Goal: Task Accomplishment & Management: Complete application form

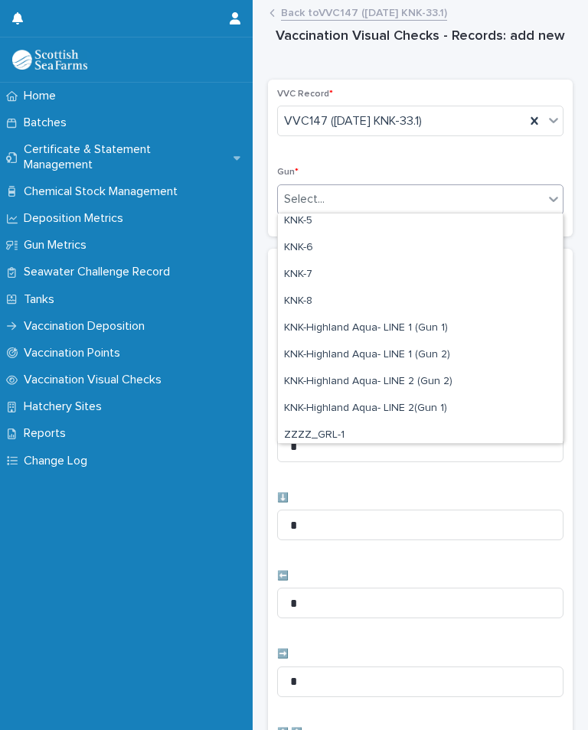
scroll to position [380, 0]
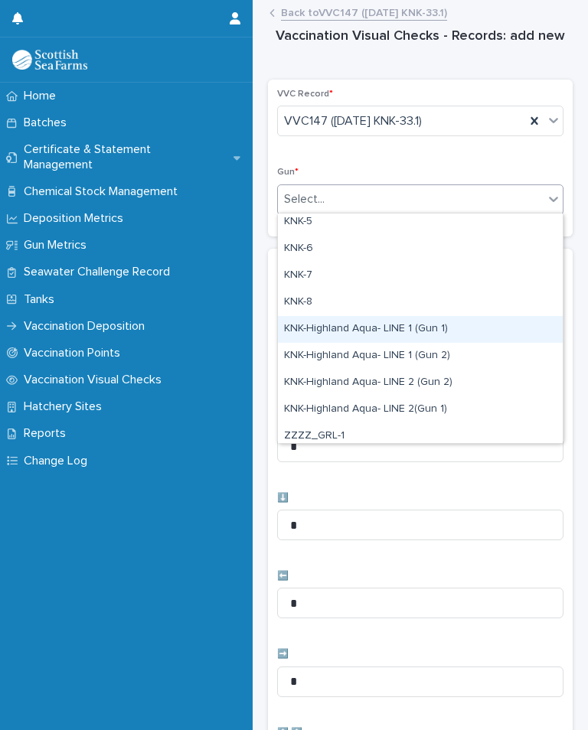
click at [460, 331] on div "KNK-Highland Aqua- LINE 1 (Gun 1)" at bounding box center [420, 329] width 285 height 27
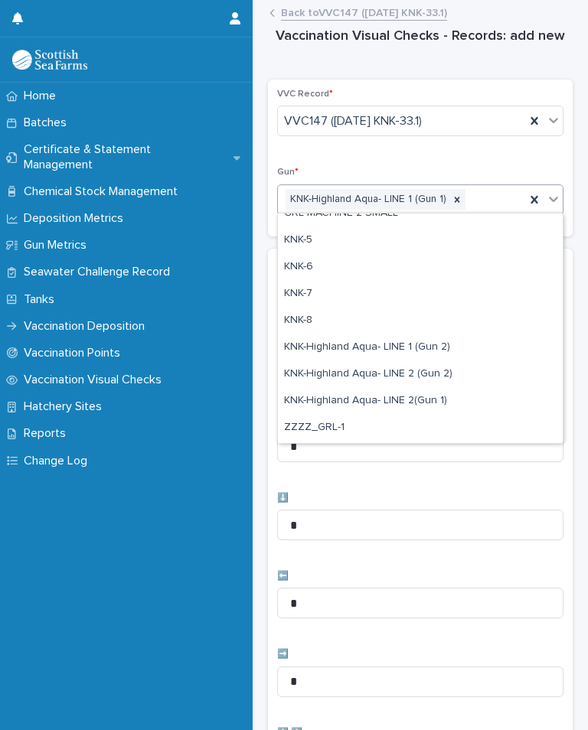
scroll to position [367, 0]
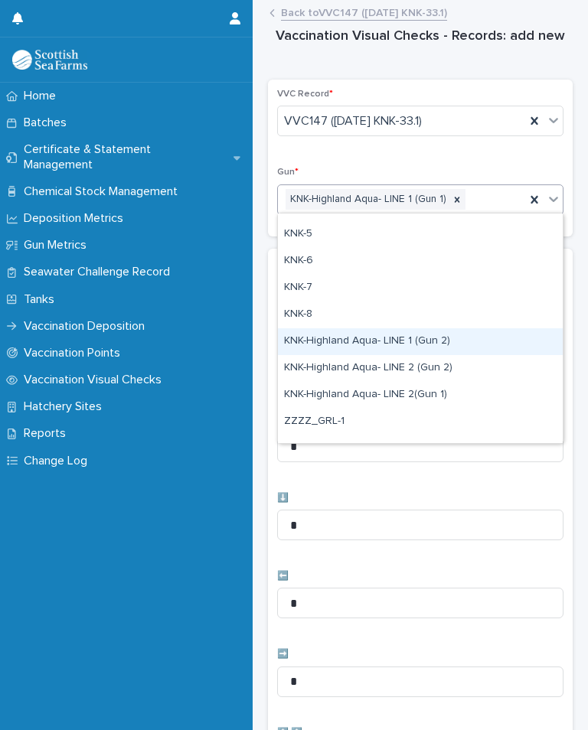
click at [437, 337] on div "KNK-Highland Aqua- LINE 1 (Gun 2)" at bounding box center [420, 341] width 285 height 27
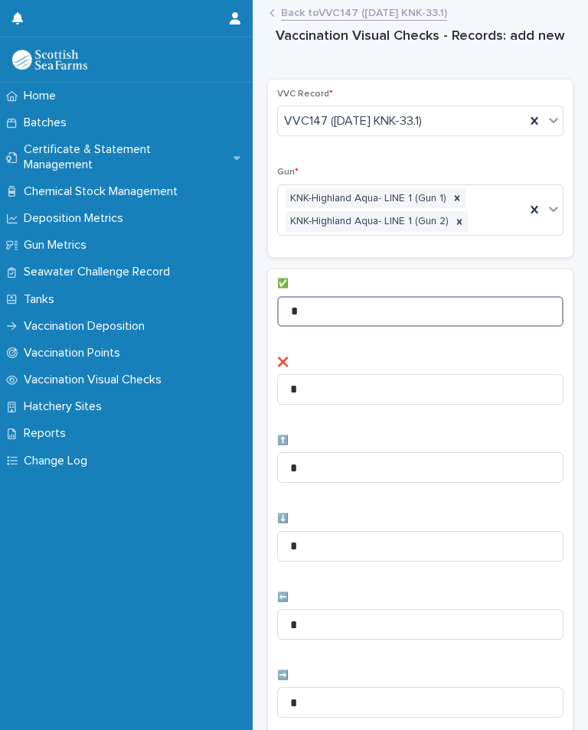
click at [397, 314] on input "*" at bounding box center [420, 311] width 286 height 31
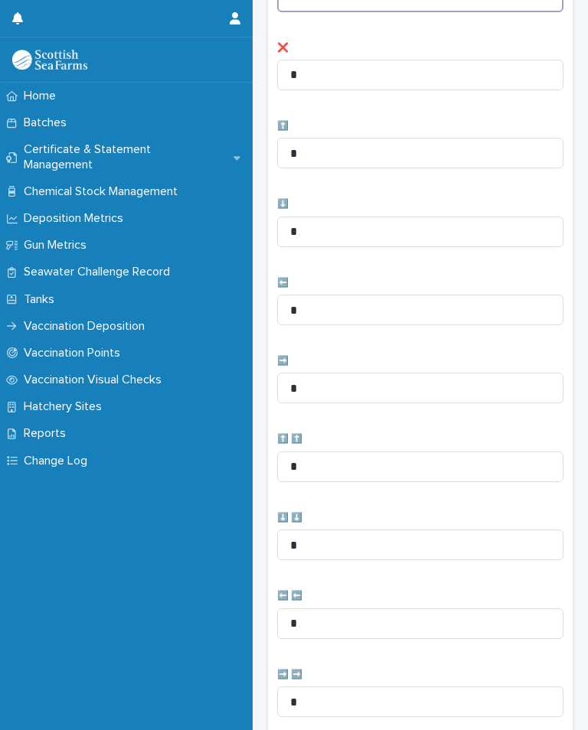
scroll to position [348, 0]
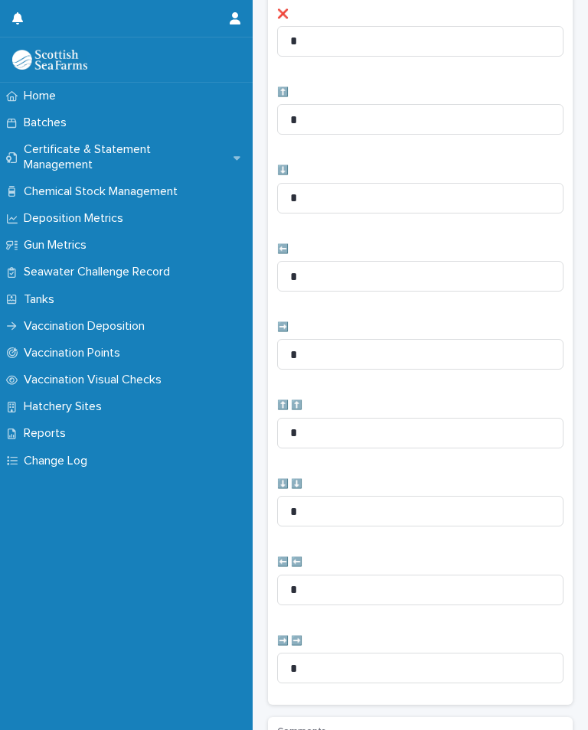
type input "**"
click at [400, 280] on input "*" at bounding box center [420, 276] width 286 height 31
type input "*"
click at [404, 270] on input "*" at bounding box center [420, 276] width 286 height 31
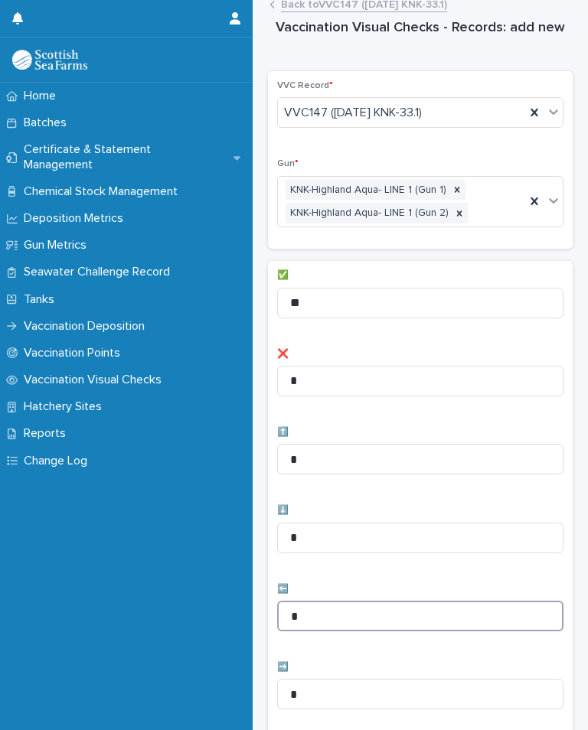
scroll to position [2, 0]
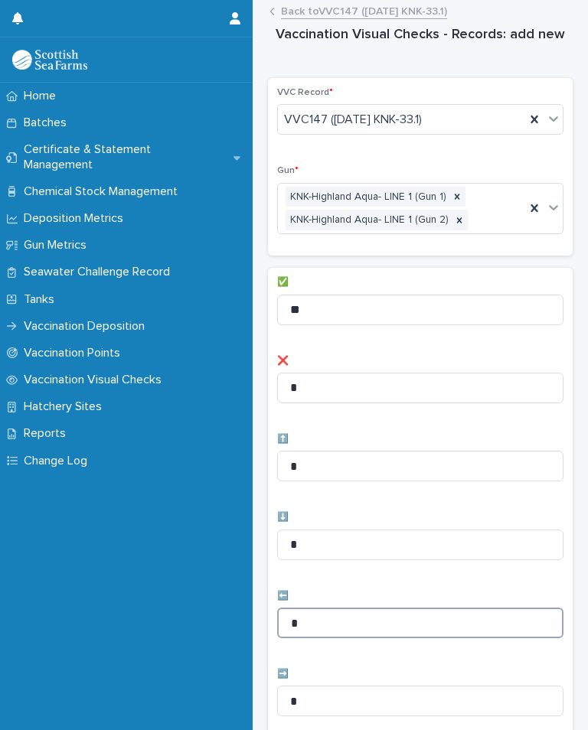
type input "*"
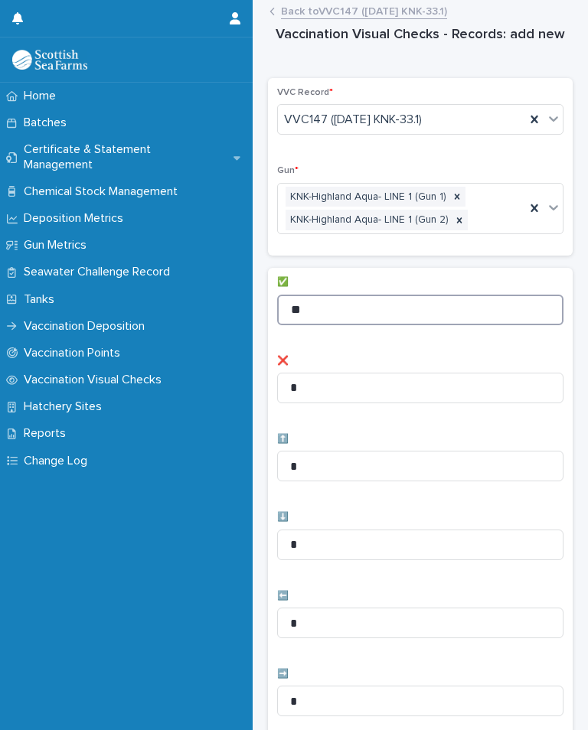
click at [375, 307] on input "**" at bounding box center [420, 310] width 286 height 31
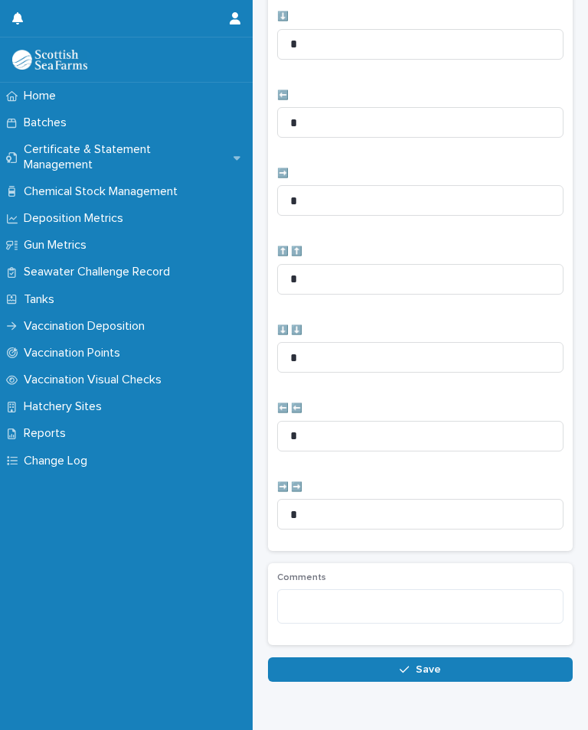
scroll to position [500, 0]
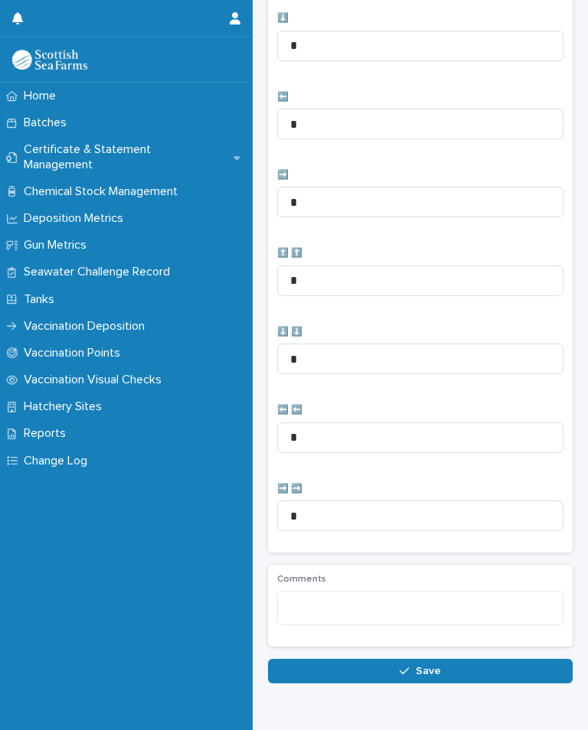
type input "**"
click at [435, 670] on button "Save" at bounding box center [420, 671] width 305 height 24
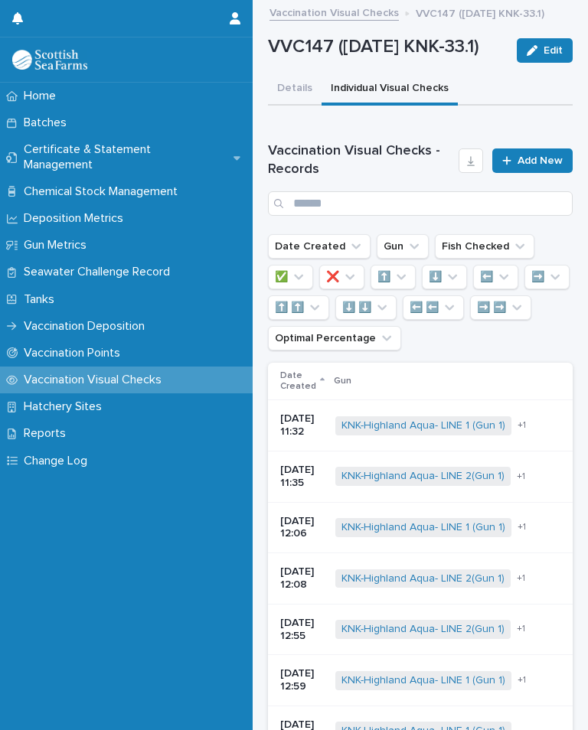
click at [529, 166] on span "Add New" at bounding box center [539, 160] width 45 height 11
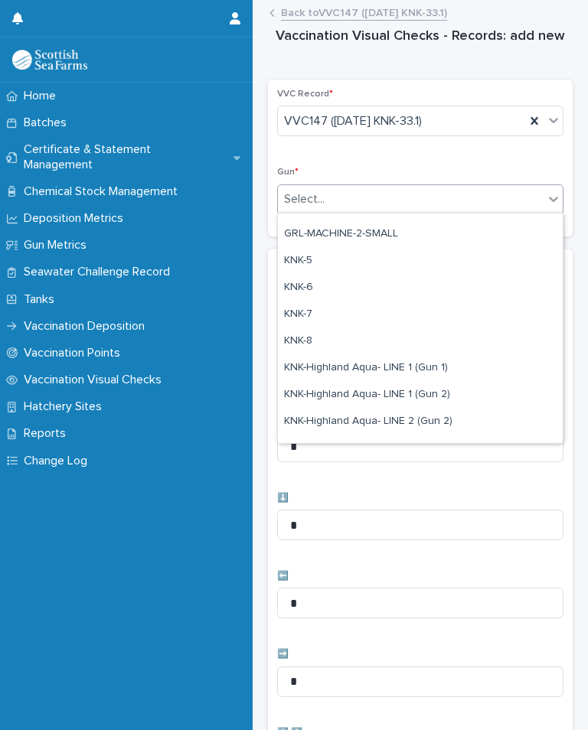
scroll to position [391, 0]
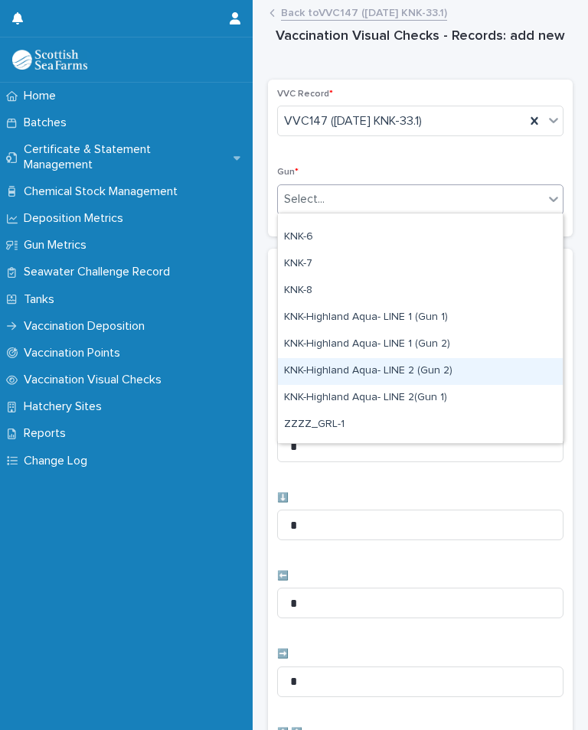
click at [441, 373] on div "KNK-Highland Aqua- LINE 2 (Gun 2)" at bounding box center [420, 371] width 285 height 27
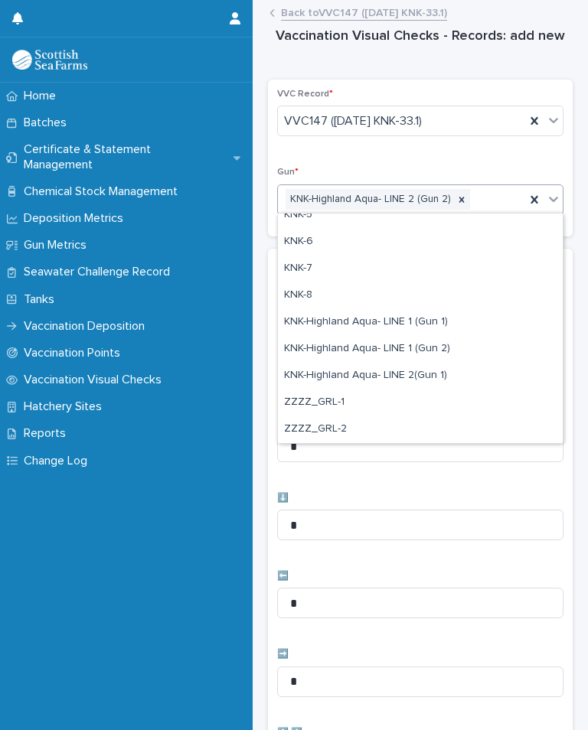
scroll to position [387, 0]
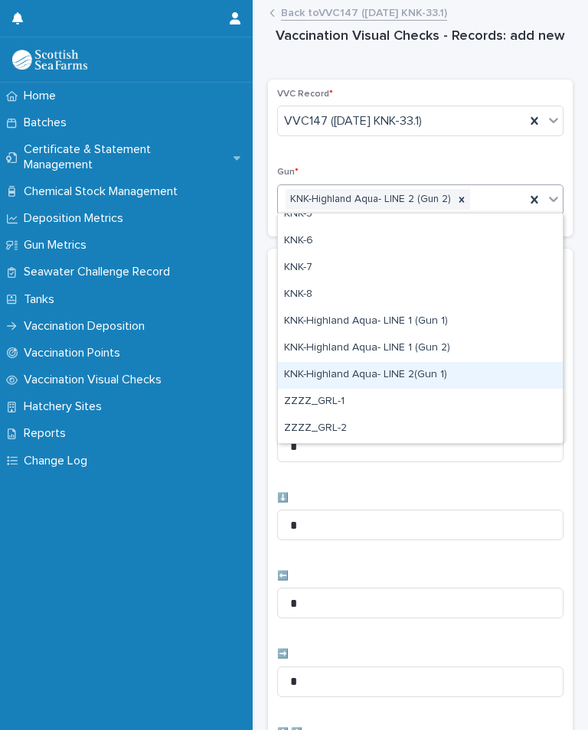
click at [424, 378] on div "KNK-Highland Aqua- LINE 2(Gun 1)" at bounding box center [420, 375] width 285 height 27
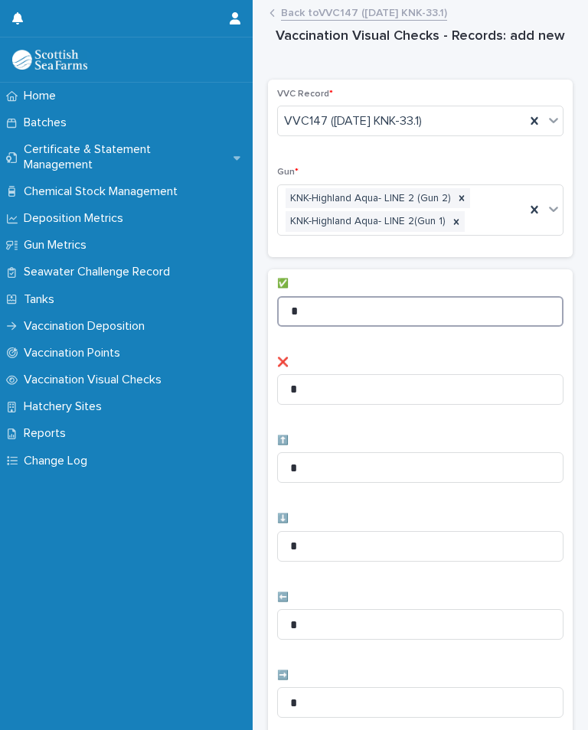
click at [399, 308] on input "*" at bounding box center [420, 311] width 286 height 31
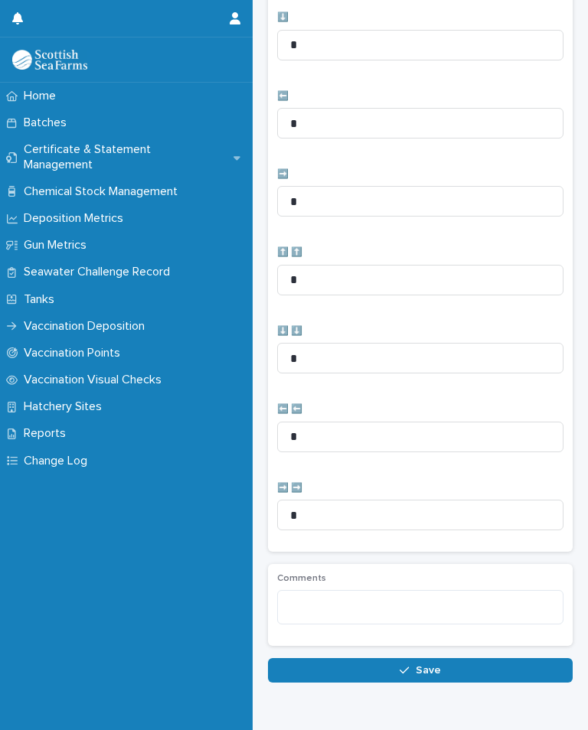
scroll to position [500, 0]
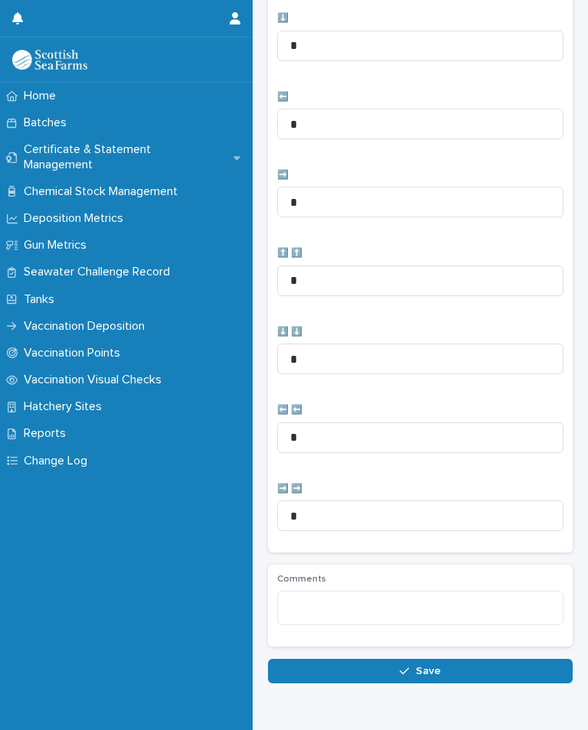
type input "**"
click at [395, 126] on input "*" at bounding box center [420, 124] width 286 height 31
type input "*"
click at [449, 659] on button "Save" at bounding box center [420, 671] width 305 height 24
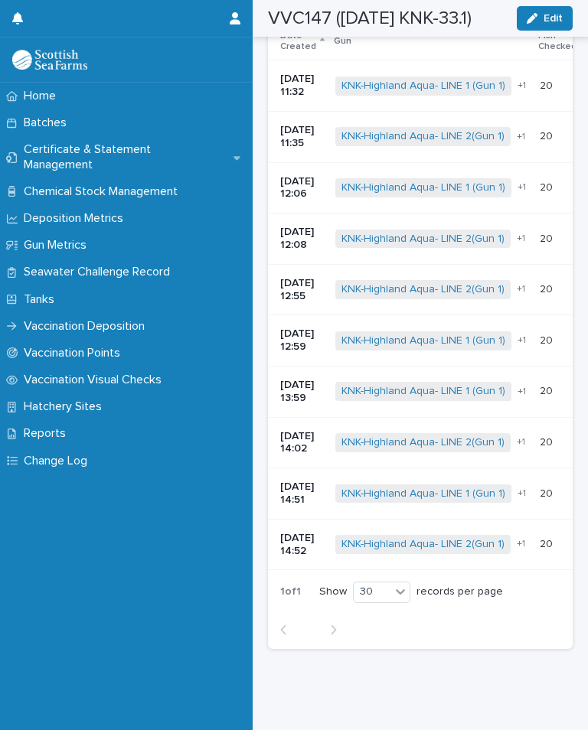
scroll to position [339, 0]
click at [545, 630] on div "1 of 1 Show option 30 focused, 3 of 3. 3 results available. Use Up and Down to …" at bounding box center [420, 612] width 305 height 76
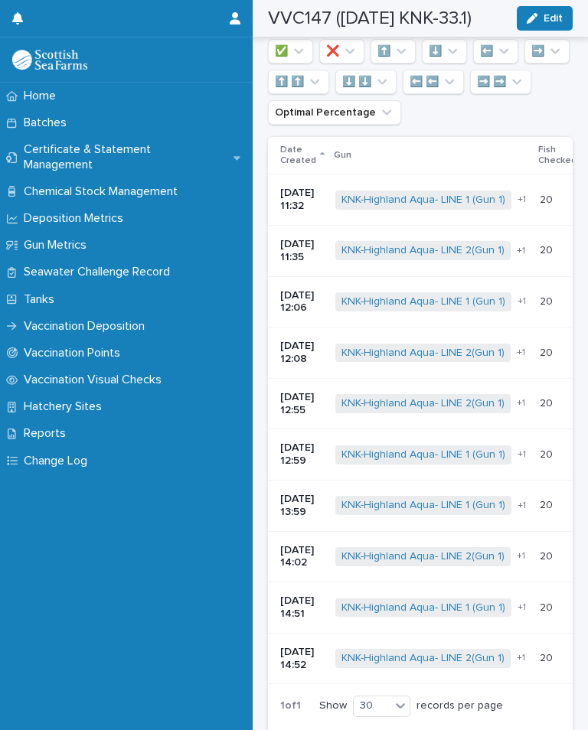
scroll to position [231, 0]
